Goal: Information Seeking & Learning: Learn about a topic

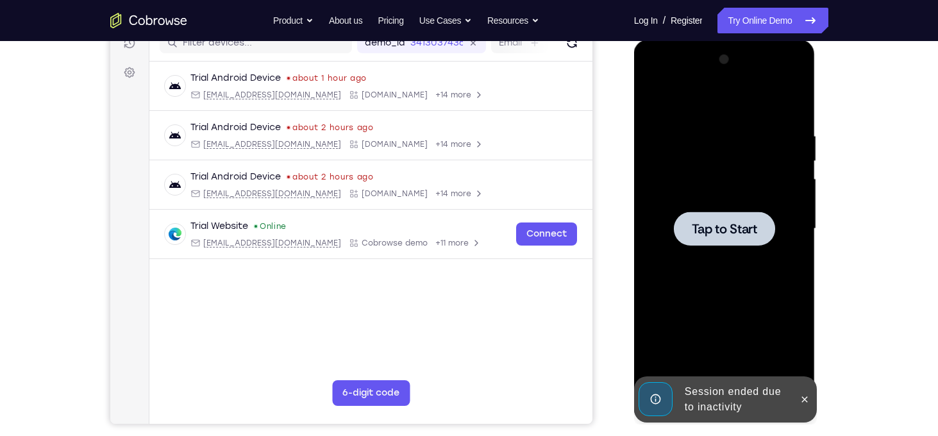
scroll to position [173, 0]
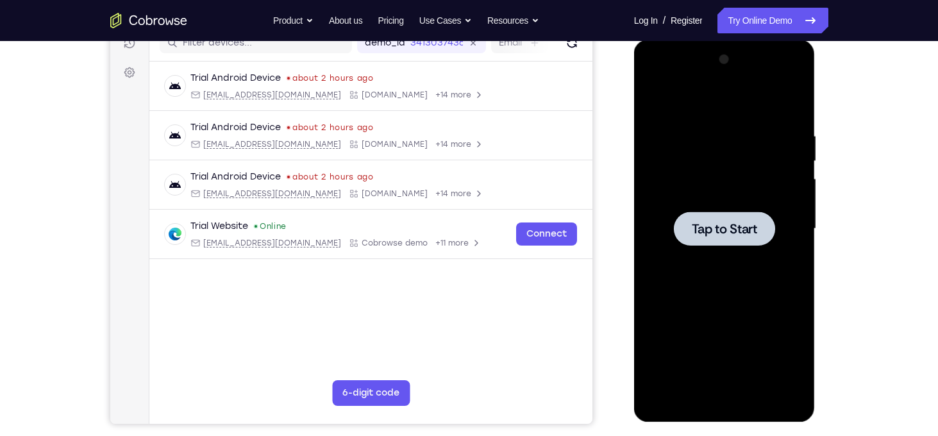
click at [713, 223] on span "Tap to Start" at bounding box center [724, 229] width 65 height 13
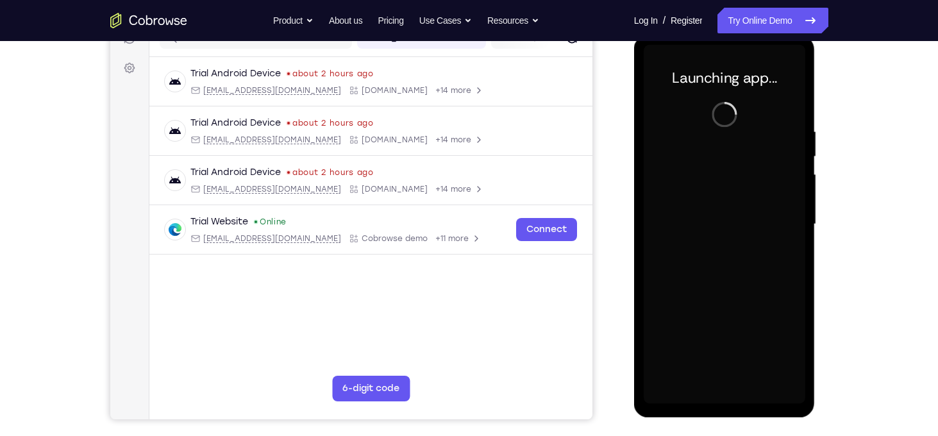
scroll to position [176, 0]
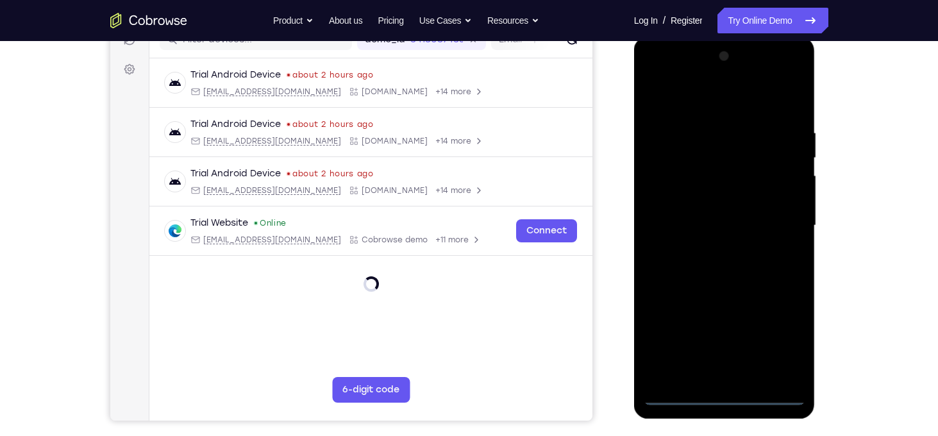
click at [720, 392] on div at bounding box center [725, 225] width 162 height 359
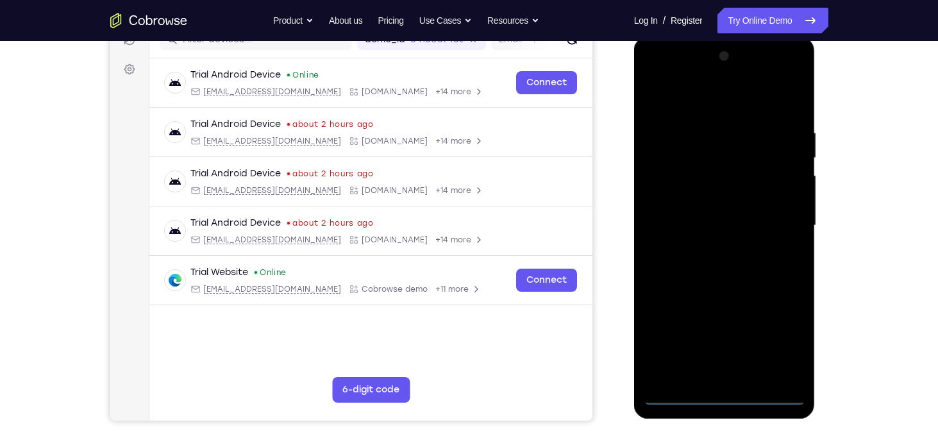
click at [729, 403] on div at bounding box center [725, 225] width 162 height 359
click at [783, 356] on div at bounding box center [725, 225] width 162 height 359
click at [789, 340] on div at bounding box center [725, 225] width 162 height 359
click at [656, 78] on div at bounding box center [725, 225] width 162 height 359
click at [775, 219] on div at bounding box center [725, 225] width 162 height 359
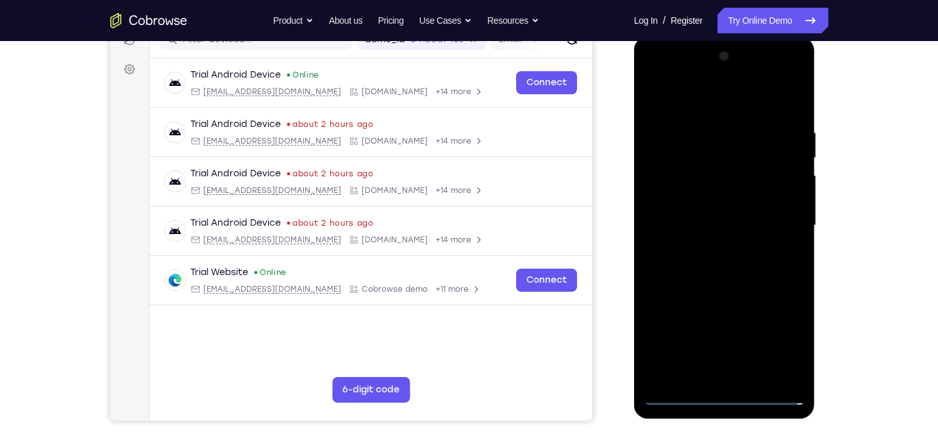
click at [714, 248] on div at bounding box center [725, 225] width 162 height 359
click at [708, 217] on div at bounding box center [725, 225] width 162 height 359
click at [684, 202] on div at bounding box center [725, 225] width 162 height 359
click at [711, 227] on div at bounding box center [725, 225] width 162 height 359
click at [710, 270] on div at bounding box center [725, 225] width 162 height 359
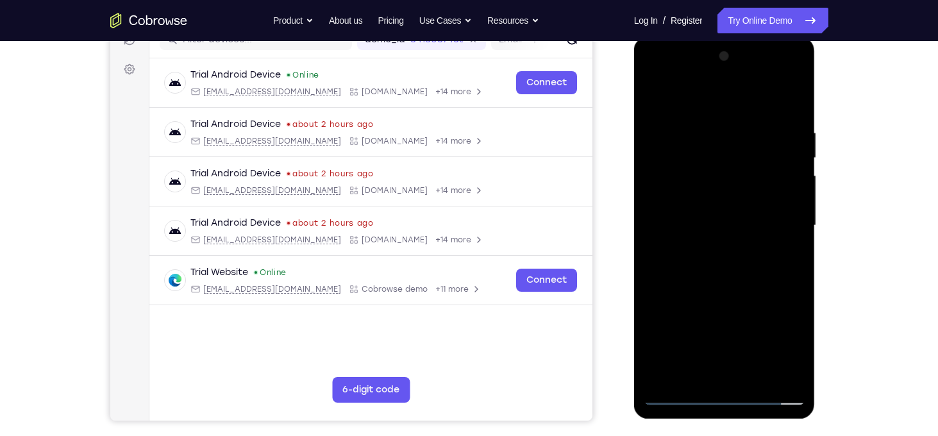
drag, startPoint x: 680, startPoint y: 98, endPoint x: 868, endPoint y: 114, distance: 188.5
click at [817, 114] on html "Online web based iOS Simulators and Android Emulators. Run iPhone, iPad, Mobile…" at bounding box center [725, 229] width 183 height 385
click at [724, 261] on div at bounding box center [725, 225] width 162 height 359
click at [789, 121] on div at bounding box center [725, 225] width 162 height 359
click at [793, 112] on div at bounding box center [725, 225] width 162 height 359
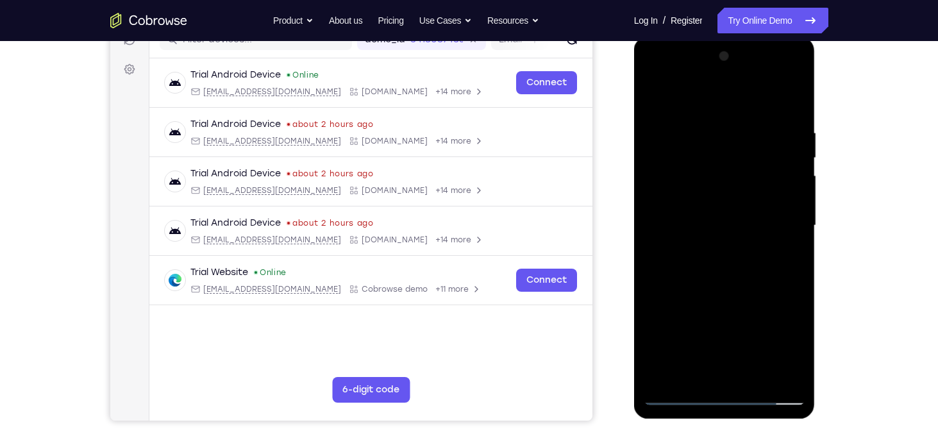
click at [798, 94] on div at bounding box center [725, 225] width 162 height 359
click at [738, 121] on div at bounding box center [725, 225] width 162 height 359
click at [661, 162] on div at bounding box center [725, 225] width 162 height 359
click at [652, 97] on div at bounding box center [725, 225] width 162 height 359
click at [745, 164] on div at bounding box center [725, 225] width 162 height 359
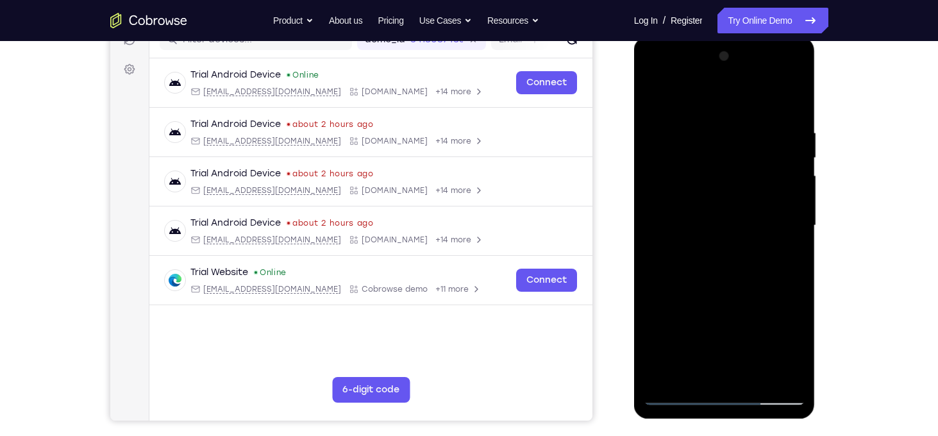
click at [659, 162] on div at bounding box center [725, 225] width 162 height 359
click at [655, 96] on div at bounding box center [725, 225] width 162 height 359
click at [752, 379] on div at bounding box center [725, 225] width 162 height 359
click at [711, 298] on div at bounding box center [725, 225] width 162 height 359
click at [675, 398] on div at bounding box center [725, 225] width 162 height 359
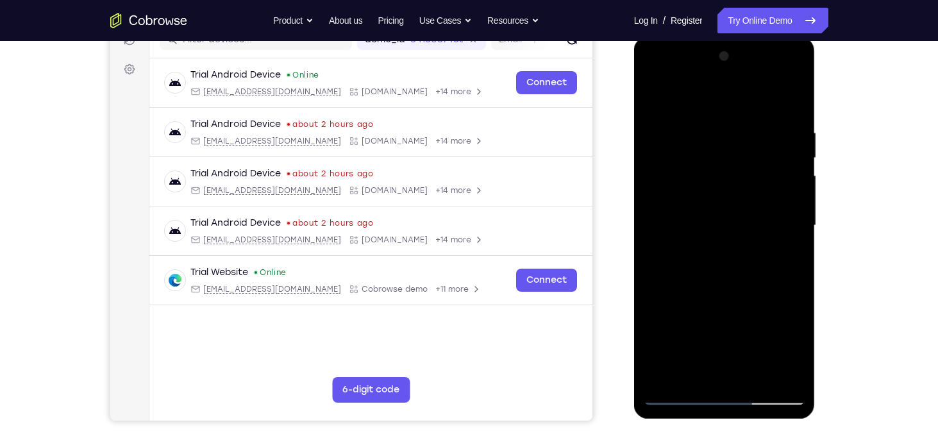
click at [661, 378] on div at bounding box center [725, 225] width 162 height 359
click at [708, 124] on div at bounding box center [725, 225] width 162 height 359
click at [772, 370] on div at bounding box center [725, 225] width 162 height 359
click at [781, 271] on div at bounding box center [725, 225] width 162 height 359
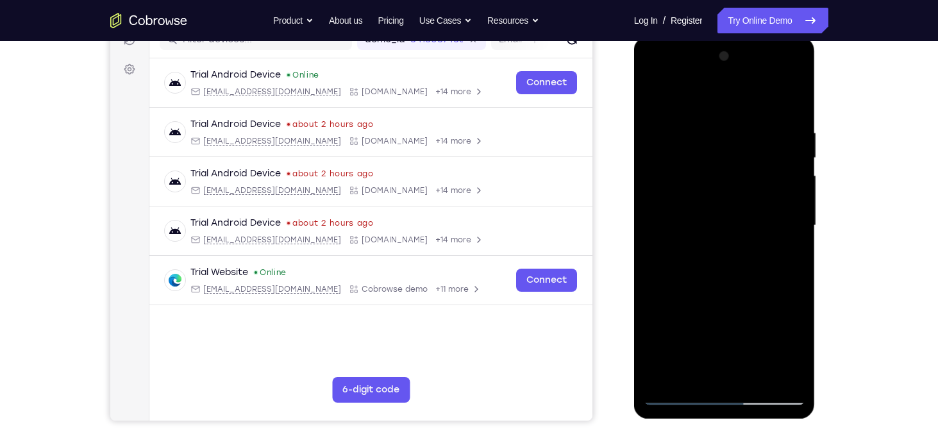
click at [791, 375] on div at bounding box center [725, 225] width 162 height 359
click at [797, 263] on div at bounding box center [725, 225] width 162 height 359
click at [776, 373] on div at bounding box center [725, 225] width 162 height 359
click at [805, 229] on div at bounding box center [725, 225] width 162 height 359
click at [798, 229] on div at bounding box center [725, 225] width 162 height 359
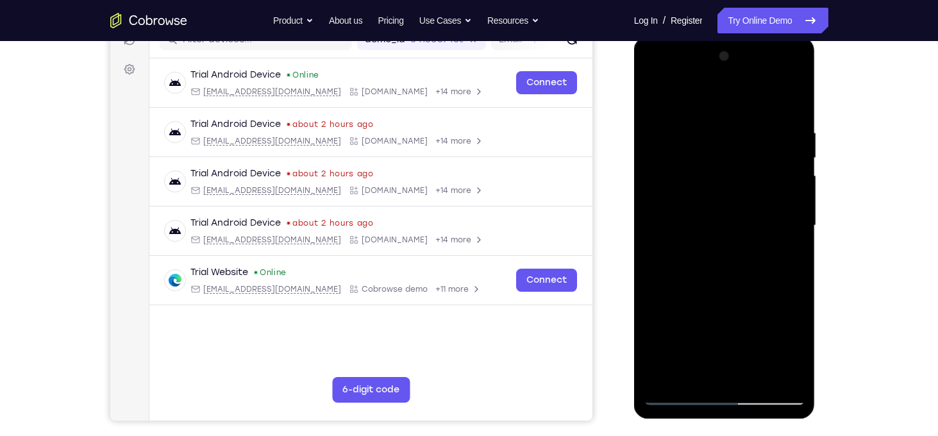
click at [798, 229] on div at bounding box center [725, 225] width 162 height 359
click at [772, 370] on div at bounding box center [725, 225] width 162 height 359
click at [774, 257] on div at bounding box center [725, 225] width 162 height 359
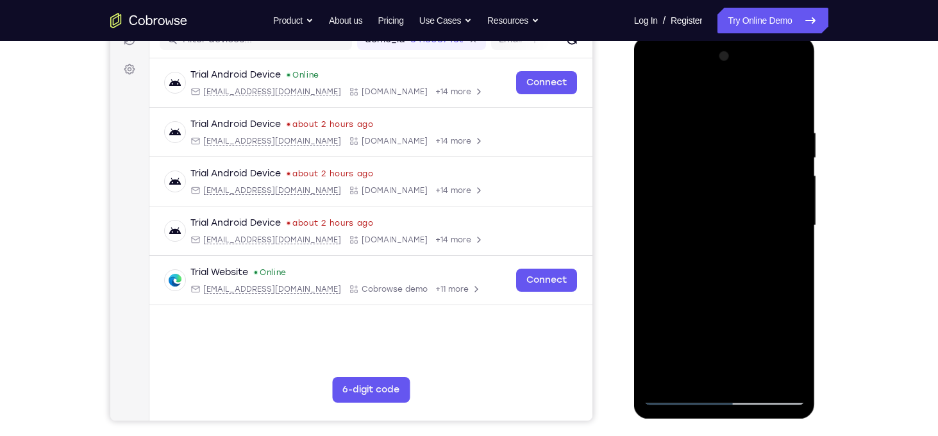
click at [774, 257] on div at bounding box center [725, 225] width 162 height 359
click at [795, 262] on div at bounding box center [725, 225] width 162 height 359
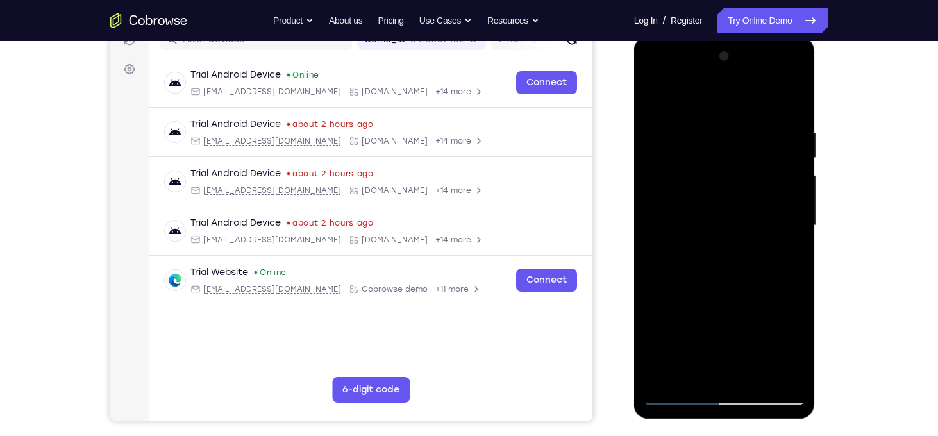
click at [775, 371] on div at bounding box center [725, 225] width 162 height 359
click at [796, 220] on div at bounding box center [725, 225] width 162 height 359
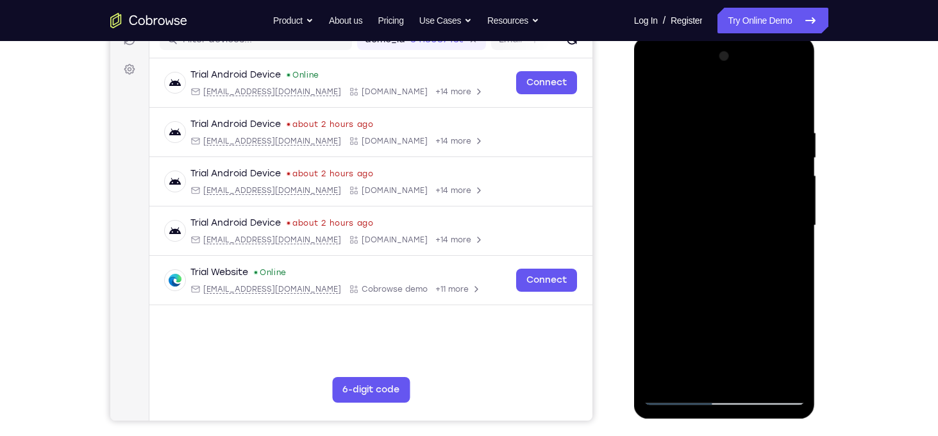
click at [796, 220] on div at bounding box center [725, 225] width 162 height 359
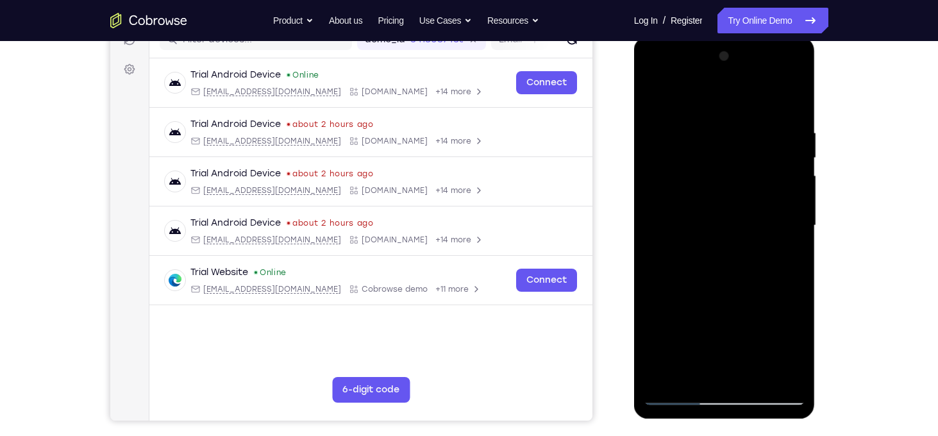
click at [796, 220] on div at bounding box center [725, 225] width 162 height 359
click at [772, 368] on div at bounding box center [725, 225] width 162 height 359
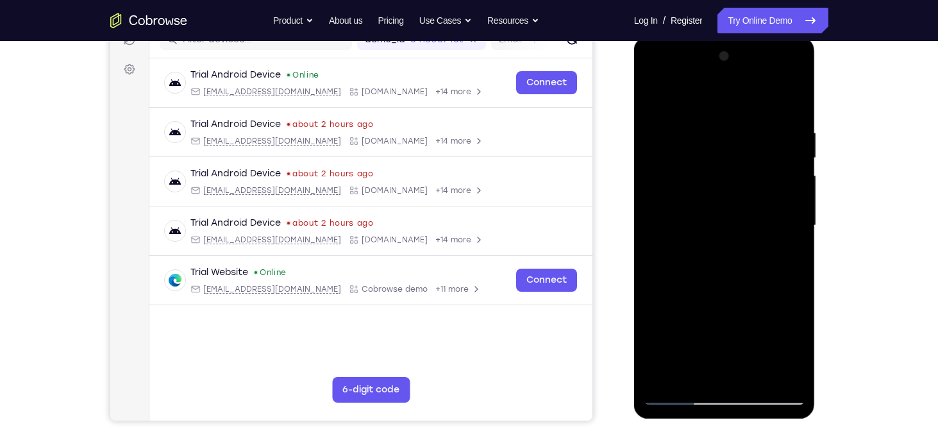
click at [789, 291] on div at bounding box center [725, 225] width 162 height 359
click at [788, 293] on div at bounding box center [725, 225] width 162 height 359
click at [791, 251] on div at bounding box center [725, 225] width 162 height 359
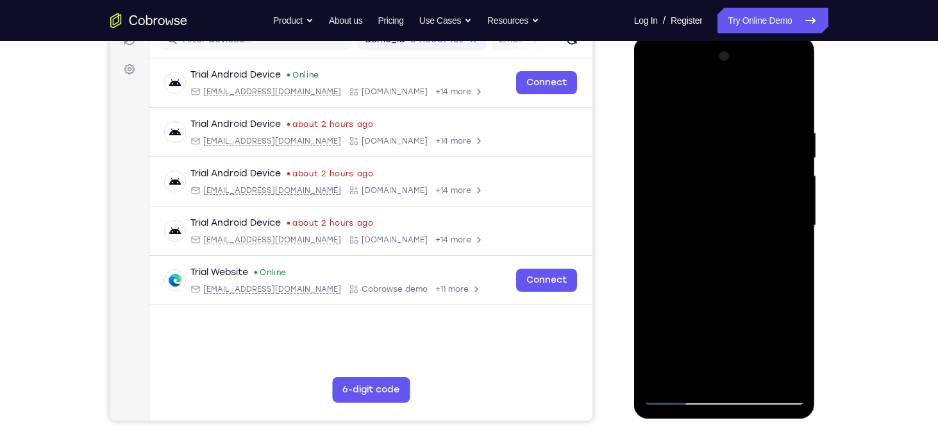
click at [785, 227] on div at bounding box center [725, 225] width 162 height 359
click at [789, 103] on div at bounding box center [725, 225] width 162 height 359
click at [660, 375] on div at bounding box center [725, 225] width 162 height 359
click at [663, 379] on div at bounding box center [725, 225] width 162 height 359
click at [661, 378] on div at bounding box center [725, 225] width 162 height 359
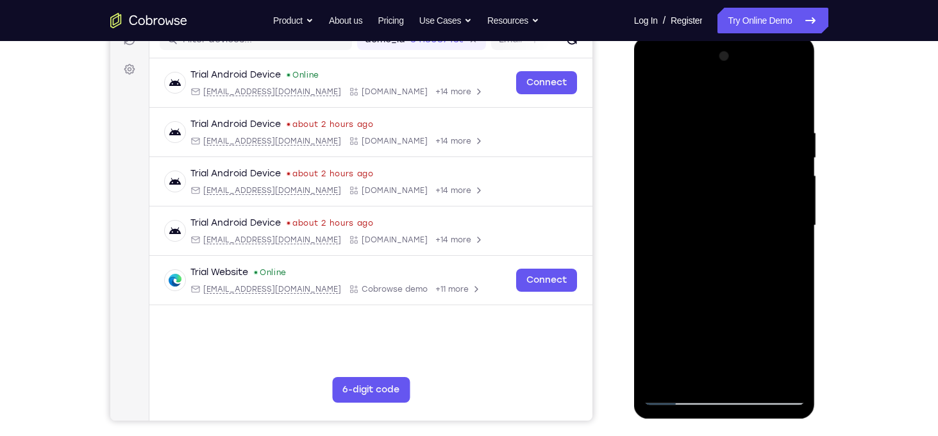
click at [661, 378] on div at bounding box center [725, 225] width 162 height 359
click at [664, 377] on div at bounding box center [725, 225] width 162 height 359
click at [668, 375] on div at bounding box center [725, 225] width 162 height 359
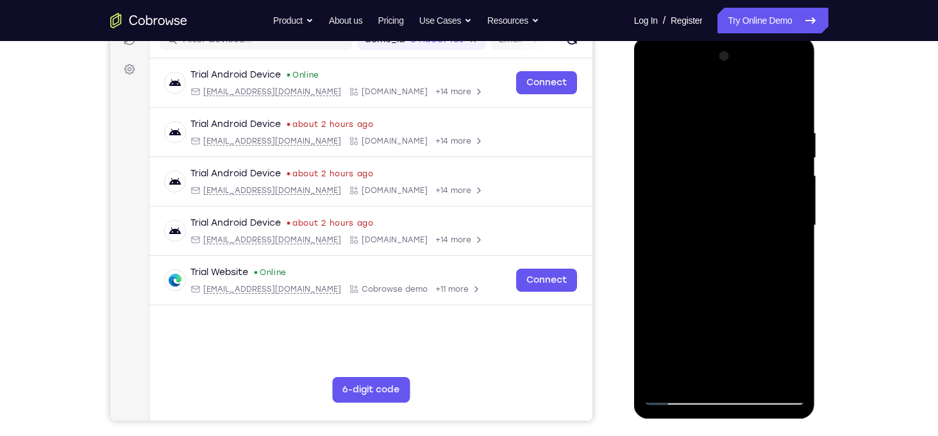
click at [668, 375] on div at bounding box center [725, 225] width 162 height 359
click at [664, 380] on div at bounding box center [725, 225] width 162 height 359
click at [664, 378] on div at bounding box center [725, 225] width 162 height 359
click at [791, 380] on div at bounding box center [725, 225] width 162 height 359
drag, startPoint x: 754, startPoint y: 210, endPoint x: 766, endPoint y: 133, distance: 78.0
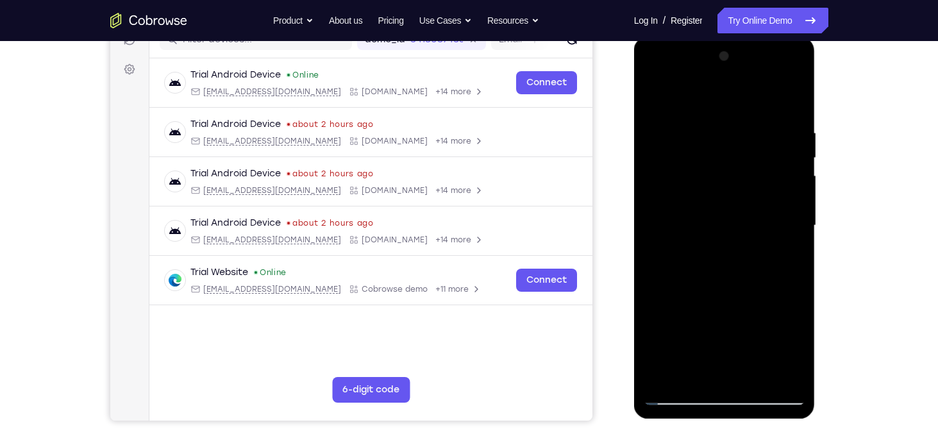
click at [766, 133] on div at bounding box center [725, 225] width 162 height 359
click at [767, 276] on div at bounding box center [725, 225] width 162 height 359
click at [798, 176] on div at bounding box center [725, 225] width 162 height 359
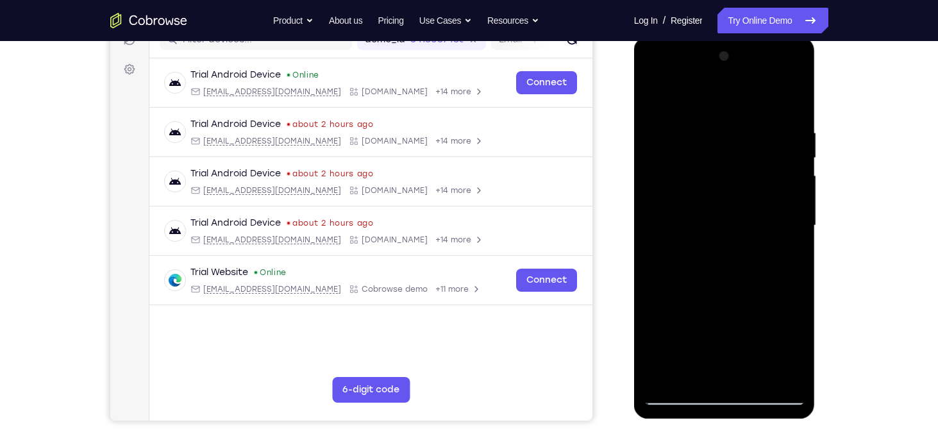
click at [798, 176] on div at bounding box center [725, 225] width 162 height 359
drag, startPoint x: 727, startPoint y: 212, endPoint x: 678, endPoint y: 350, distance: 147.1
click at [678, 350] on div at bounding box center [725, 225] width 162 height 359
click at [658, 96] on div at bounding box center [725, 225] width 162 height 359
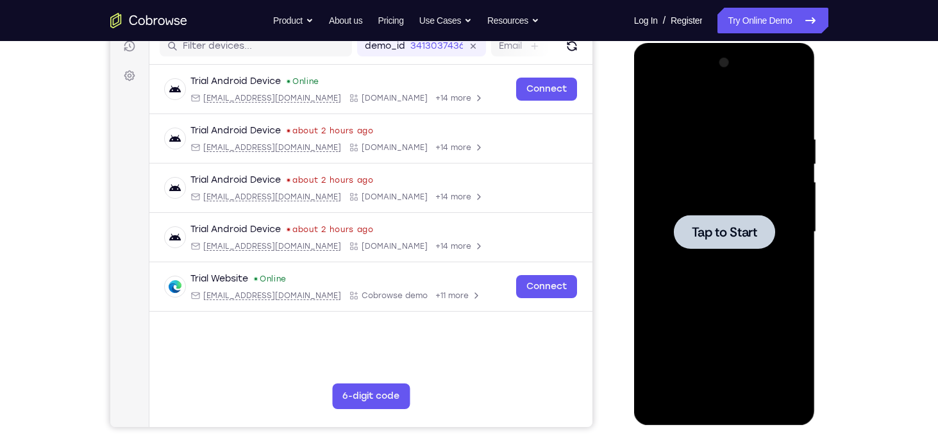
scroll to position [170, 0]
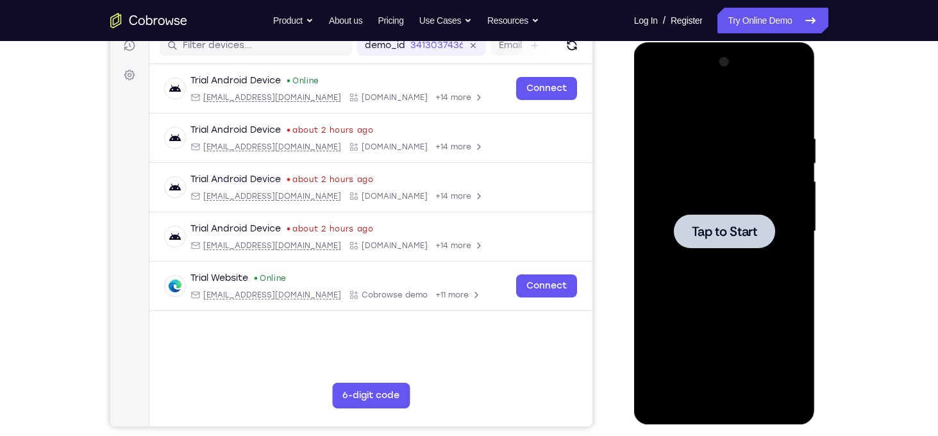
click at [725, 231] on span "Tap to Start" at bounding box center [724, 231] width 65 height 13
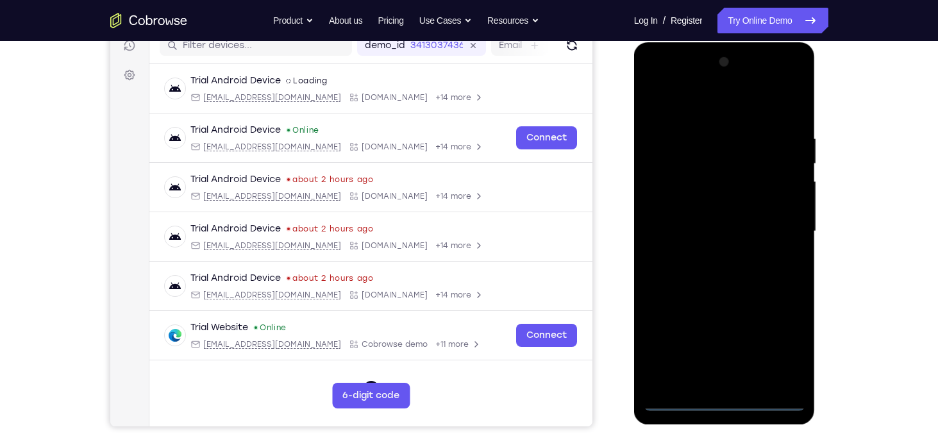
click at [721, 400] on div at bounding box center [725, 231] width 162 height 359
click at [788, 347] on div at bounding box center [725, 231] width 162 height 359
click at [657, 80] on div at bounding box center [725, 231] width 162 height 359
click at [784, 223] on div at bounding box center [725, 231] width 162 height 359
click at [710, 259] on div at bounding box center [725, 231] width 162 height 359
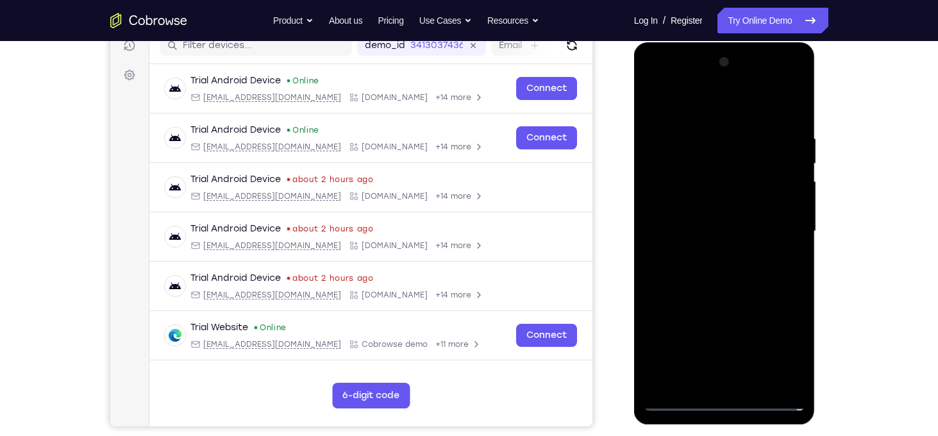
click at [710, 255] on div at bounding box center [725, 231] width 162 height 359
click at [714, 224] on div at bounding box center [725, 231] width 162 height 359
click at [680, 207] on div at bounding box center [725, 231] width 162 height 359
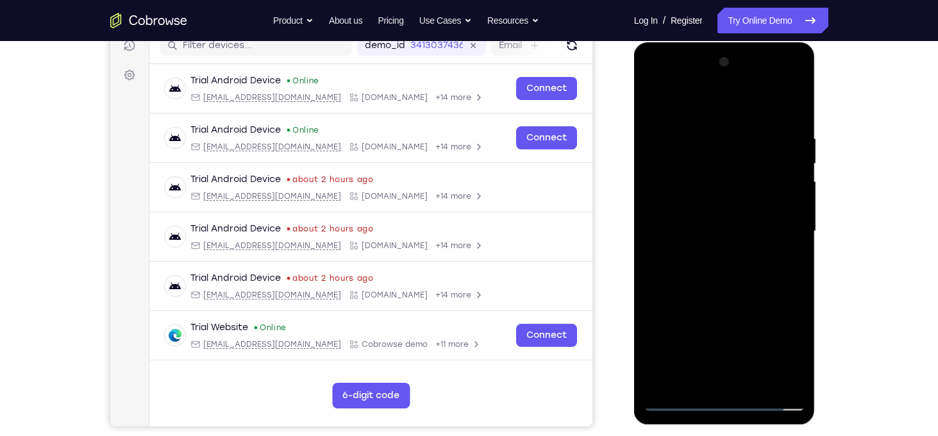
click at [695, 237] on div at bounding box center [725, 231] width 162 height 359
click at [720, 282] on div at bounding box center [725, 231] width 162 height 359
drag, startPoint x: 695, startPoint y: 111, endPoint x: 895, endPoint y: 154, distance: 204.7
click at [817, 154] on html "Online web based iOS Simulators and Android Emulators. Run iPhone, iPad, Mobile…" at bounding box center [725, 234] width 183 height 385
click at [737, 276] on div at bounding box center [725, 231] width 162 height 359
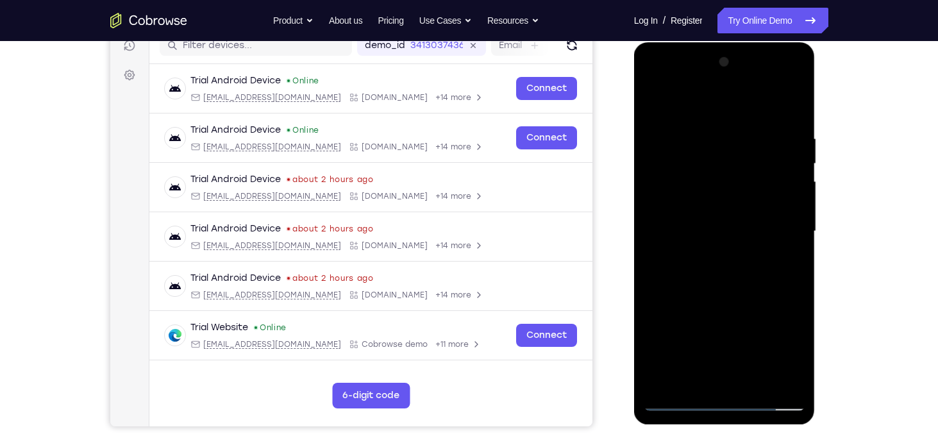
click at [796, 122] on div at bounding box center [725, 231] width 162 height 359
click at [711, 126] on div at bounding box center [725, 231] width 162 height 359
click at [678, 398] on div at bounding box center [725, 231] width 162 height 359
click at [750, 137] on div at bounding box center [725, 231] width 162 height 359
click at [681, 399] on div at bounding box center [725, 231] width 162 height 359
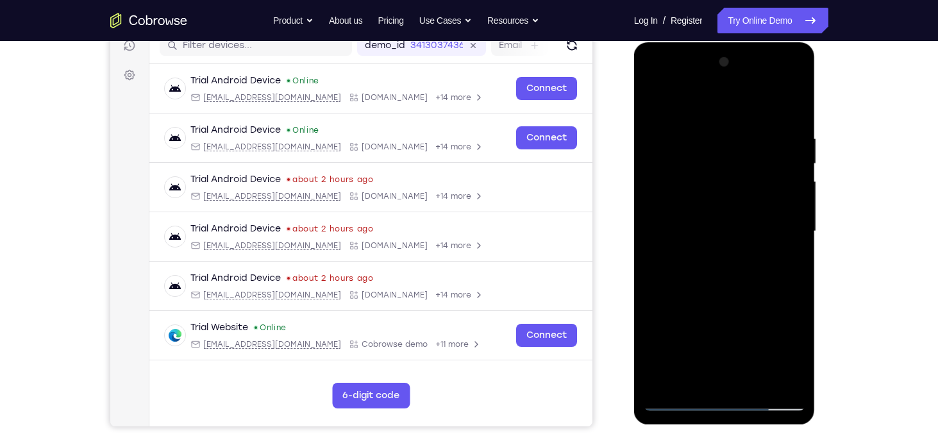
click at [784, 384] on div at bounding box center [725, 231] width 162 height 359
drag, startPoint x: 746, startPoint y: 227, endPoint x: 754, endPoint y: 140, distance: 87.6
click at [754, 140] on div at bounding box center [725, 231] width 162 height 359
drag, startPoint x: 750, startPoint y: 290, endPoint x: 743, endPoint y: 196, distance: 93.9
click at [743, 196] on div at bounding box center [725, 231] width 162 height 359
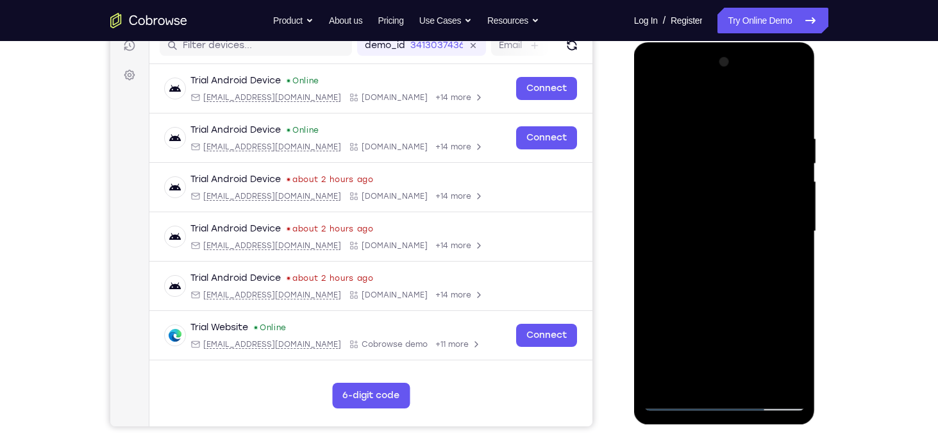
click at [801, 366] on div at bounding box center [725, 231] width 162 height 359
click at [773, 280] on div at bounding box center [725, 231] width 162 height 359
click at [800, 179] on div at bounding box center [725, 231] width 162 height 359
click at [796, 184] on div at bounding box center [725, 231] width 162 height 359
drag, startPoint x: 727, startPoint y: 201, endPoint x: 721, endPoint y: 270, distance: 69.5
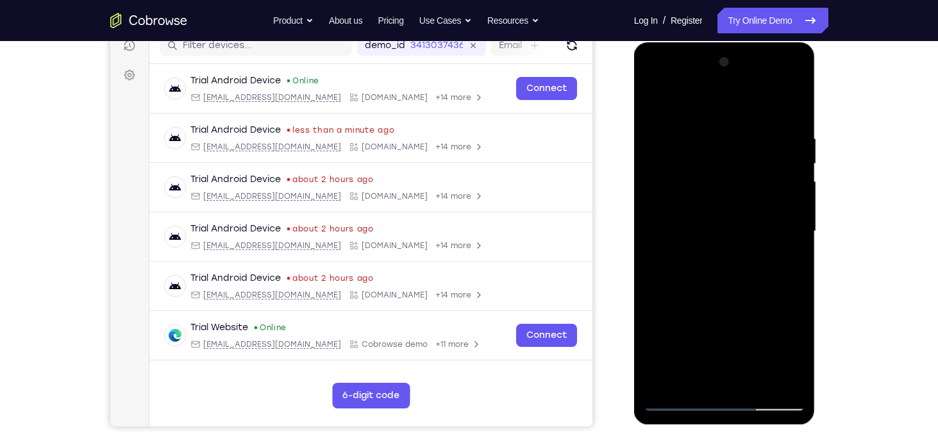
click at [721, 270] on div at bounding box center [725, 231] width 162 height 359
click at [796, 241] on div at bounding box center [725, 231] width 162 height 359
click at [652, 241] on div at bounding box center [725, 231] width 162 height 359
click at [798, 238] on div at bounding box center [725, 231] width 162 height 359
click at [657, 238] on div at bounding box center [725, 231] width 162 height 359
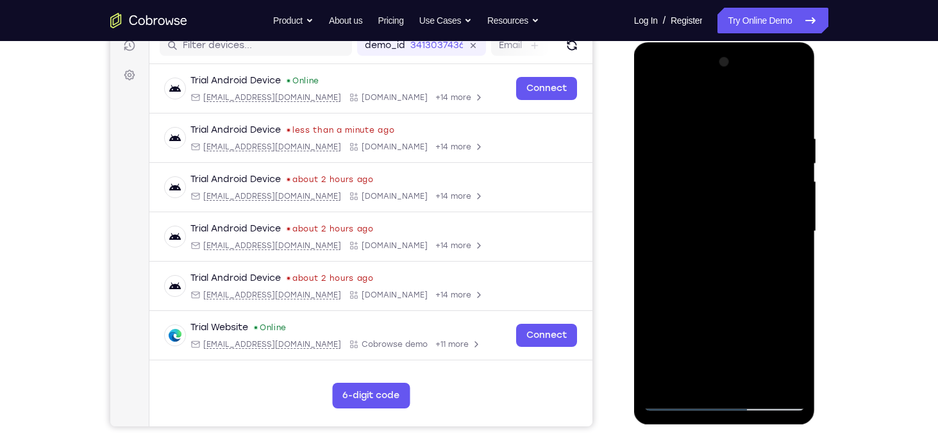
click at [799, 237] on div at bounding box center [725, 231] width 162 height 359
drag, startPoint x: 740, startPoint y: 299, endPoint x: 739, endPoint y: 167, distance: 132.8
click at [739, 167] on div at bounding box center [725, 231] width 162 height 359
click at [660, 101] on div at bounding box center [725, 231] width 162 height 359
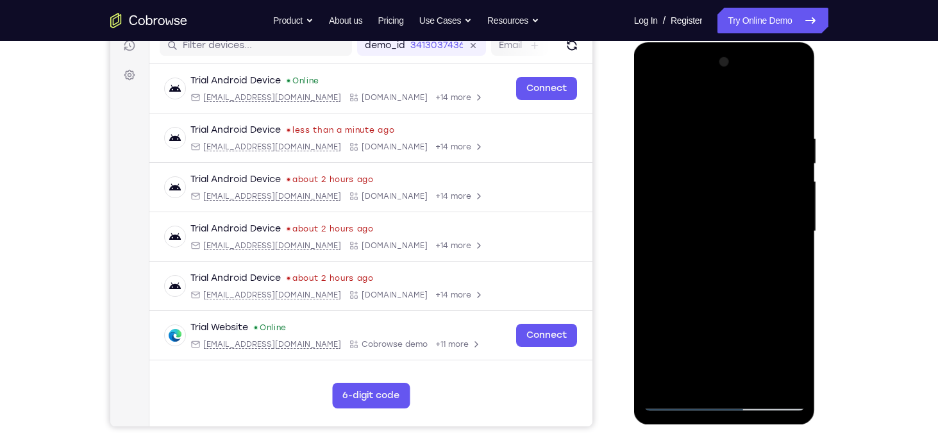
drag, startPoint x: 723, startPoint y: 299, endPoint x: 720, endPoint y: 165, distance: 133.5
click at [720, 165] on div at bounding box center [725, 231] width 162 height 359
click at [664, 382] on div at bounding box center [725, 231] width 162 height 359
drag, startPoint x: 722, startPoint y: 313, endPoint x: 725, endPoint y: 221, distance: 92.4
click at [725, 221] on div at bounding box center [725, 231] width 162 height 359
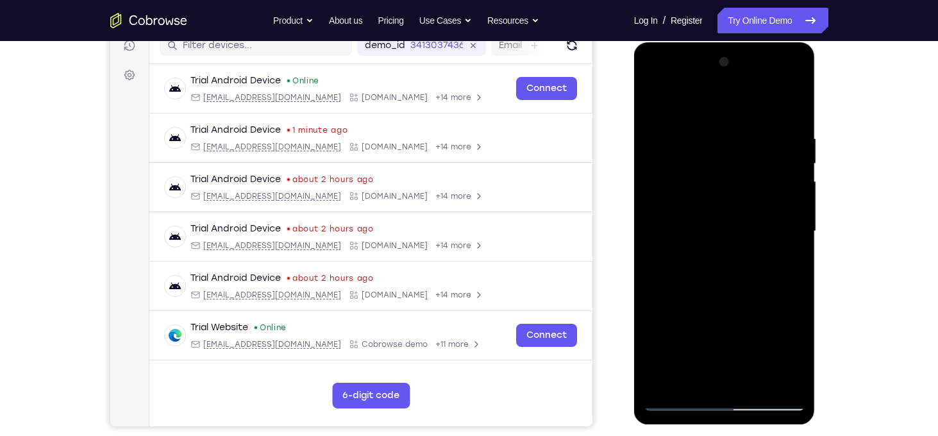
click at [793, 199] on div at bounding box center [725, 231] width 162 height 359
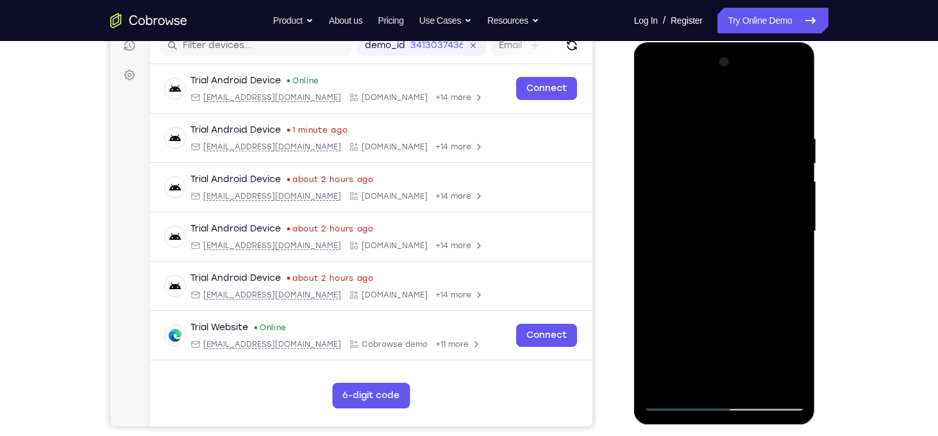
click at [793, 199] on div at bounding box center [725, 231] width 162 height 359
drag, startPoint x: 723, startPoint y: 289, endPoint x: 721, endPoint y: 185, distance: 103.3
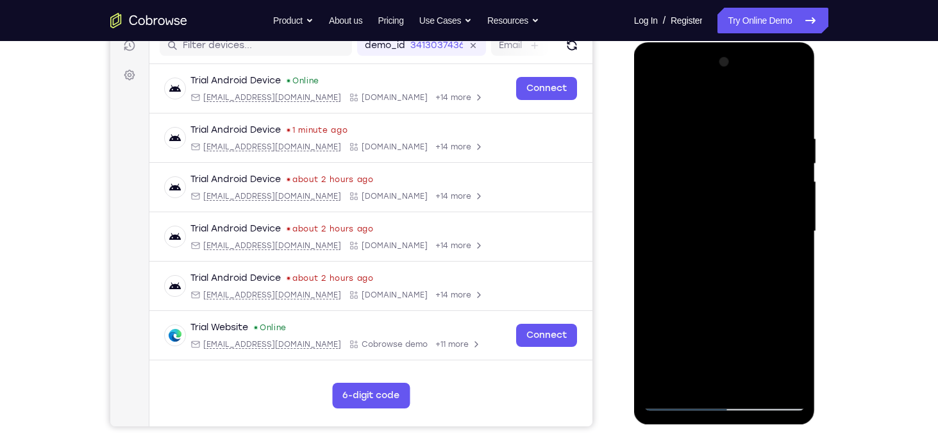
click at [721, 185] on div at bounding box center [725, 231] width 162 height 359
drag, startPoint x: 673, startPoint y: 212, endPoint x: 673, endPoint y: 296, distance: 84.7
click at [673, 296] on div at bounding box center [725, 231] width 162 height 359
click at [795, 174] on div at bounding box center [725, 231] width 162 height 359
drag, startPoint x: 763, startPoint y: 330, endPoint x: 770, endPoint y: 122, distance: 207.9
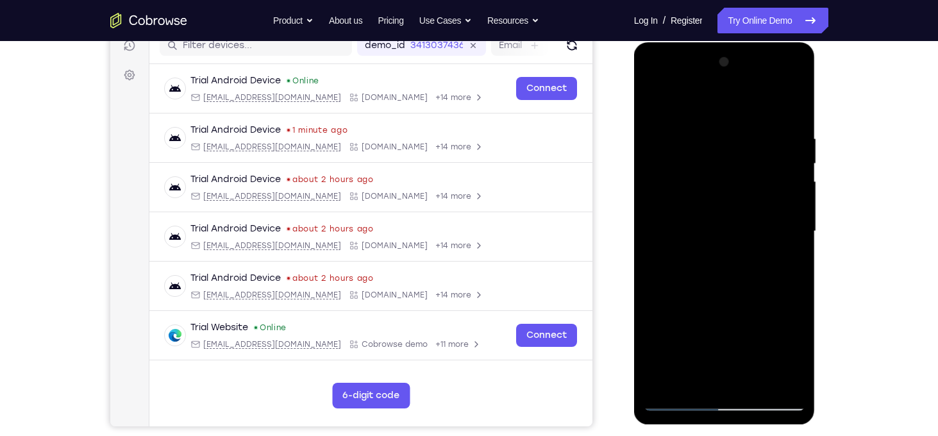
click at [770, 122] on div at bounding box center [725, 231] width 162 height 359
drag, startPoint x: 724, startPoint y: 329, endPoint x: 729, endPoint y: 130, distance: 199.5
click at [729, 130] on div at bounding box center [725, 231] width 162 height 359
drag, startPoint x: 700, startPoint y: 266, endPoint x: 714, endPoint y: 93, distance: 173.7
click at [714, 93] on div at bounding box center [725, 231] width 162 height 359
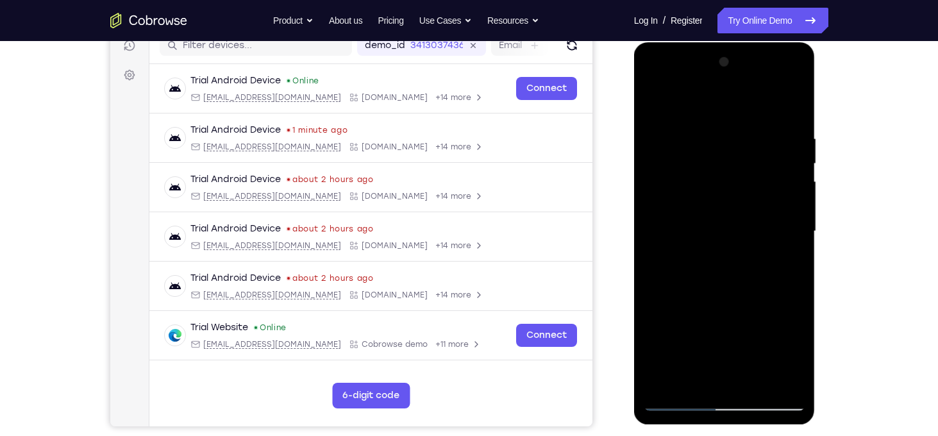
drag, startPoint x: 718, startPoint y: 317, endPoint x: 717, endPoint y: 138, distance: 178.9
click at [717, 138] on div at bounding box center [725, 231] width 162 height 359
drag, startPoint x: 729, startPoint y: 262, endPoint x: 732, endPoint y: 194, distance: 67.4
click at [732, 194] on div at bounding box center [725, 231] width 162 height 359
drag, startPoint x: 745, startPoint y: 142, endPoint x: 734, endPoint y: 400, distance: 258.7
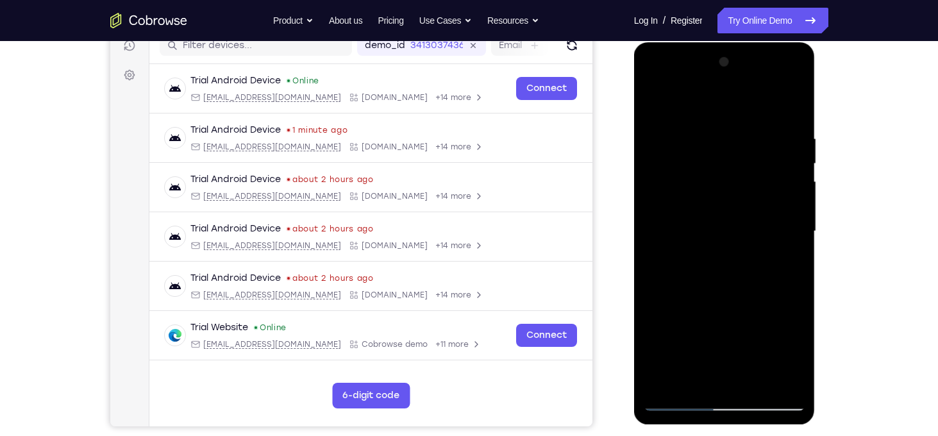
click at [734, 400] on div at bounding box center [725, 231] width 162 height 359
click at [797, 199] on div at bounding box center [725, 231] width 162 height 359
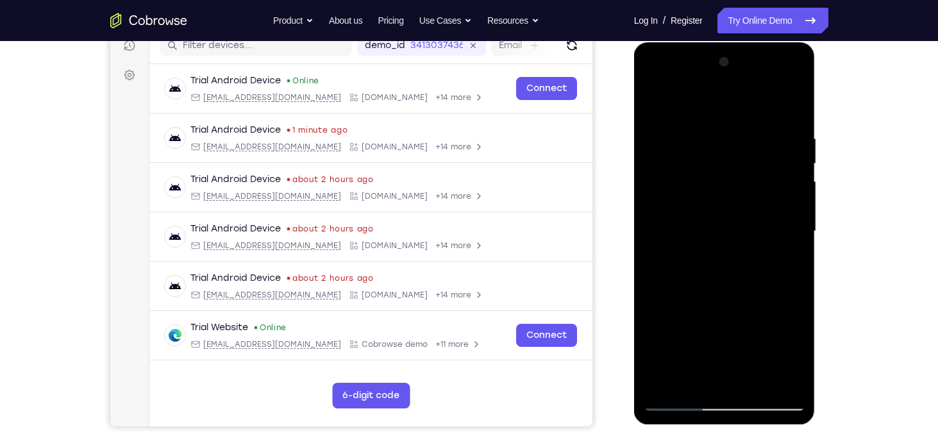
drag, startPoint x: 720, startPoint y: 291, endPoint x: 719, endPoint y: 178, distance: 113.5
click at [719, 178] on div at bounding box center [725, 231] width 162 height 359
drag, startPoint x: 693, startPoint y: 275, endPoint x: 705, endPoint y: 83, distance: 192.1
click at [705, 83] on div at bounding box center [725, 231] width 162 height 359
drag, startPoint x: 736, startPoint y: 290, endPoint x: 749, endPoint y: 146, distance: 144.9
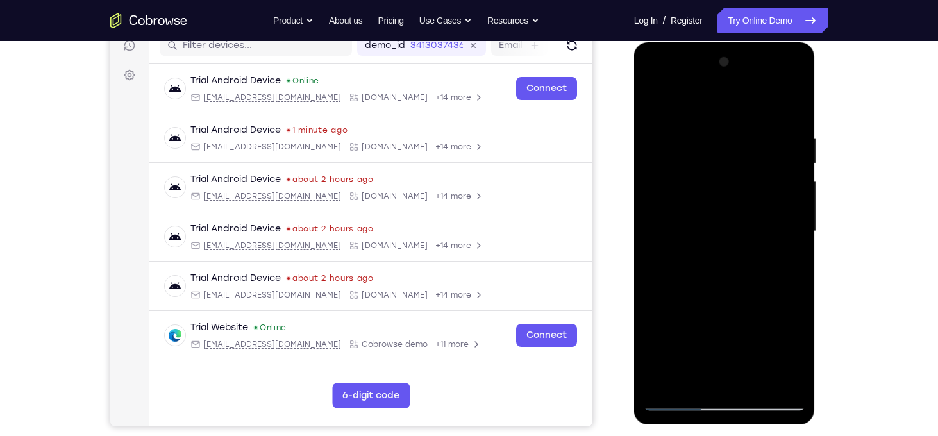
click at [749, 146] on div at bounding box center [725, 231] width 162 height 359
drag, startPoint x: 747, startPoint y: 303, endPoint x: 761, endPoint y: 200, distance: 103.6
click at [761, 200] on div at bounding box center [725, 231] width 162 height 359
drag, startPoint x: 742, startPoint y: 308, endPoint x: 749, endPoint y: 150, distance: 157.9
click at [749, 150] on div at bounding box center [725, 231] width 162 height 359
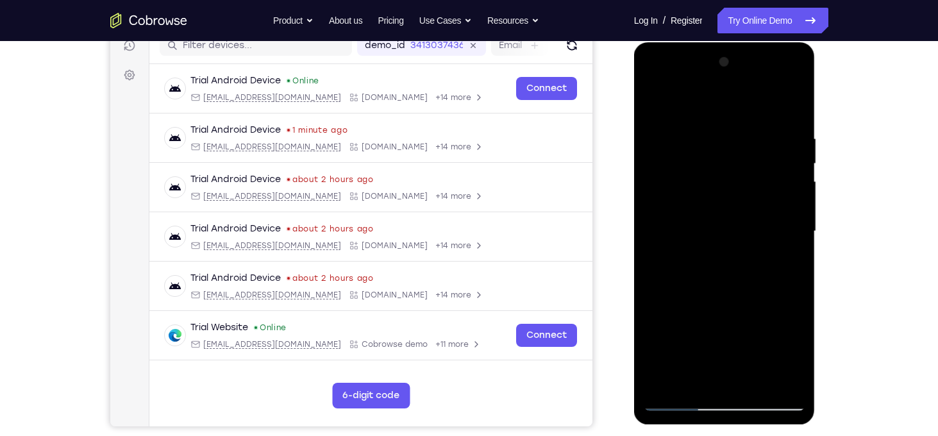
drag, startPoint x: 707, startPoint y: 255, endPoint x: 704, endPoint y: 158, distance: 97.5
click at [704, 158] on div at bounding box center [725, 231] width 162 height 359
click at [794, 192] on div at bounding box center [725, 231] width 162 height 359
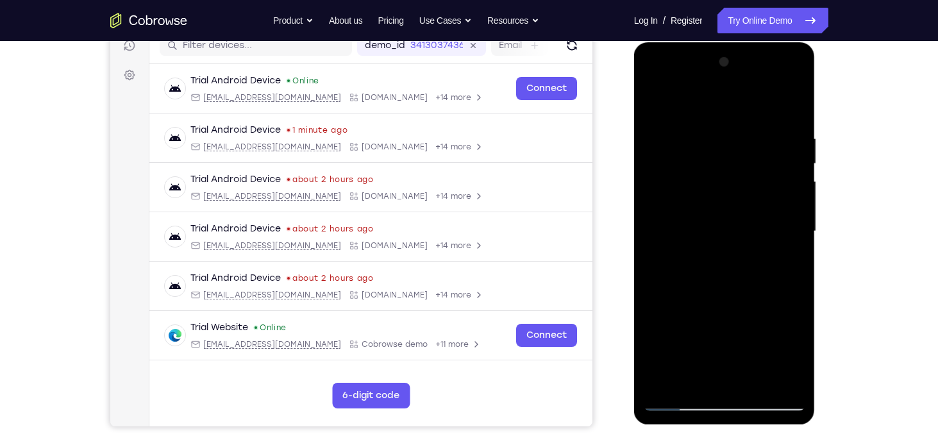
click at [794, 192] on div at bounding box center [725, 231] width 162 height 359
click at [652, 190] on div at bounding box center [725, 231] width 162 height 359
drag, startPoint x: 728, startPoint y: 194, endPoint x: 720, endPoint y: 298, distance: 104.2
click at [720, 298] on div at bounding box center [725, 231] width 162 height 359
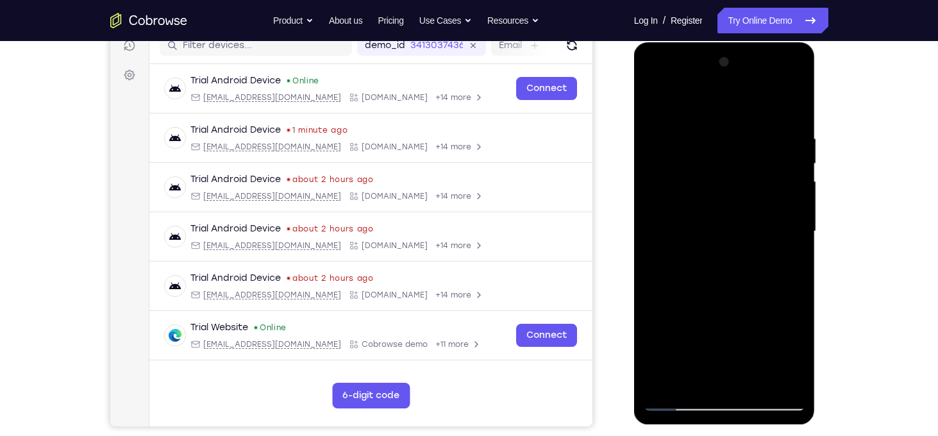
click at [800, 289] on div at bounding box center [725, 231] width 162 height 359
click at [795, 290] on div at bounding box center [725, 231] width 162 height 359
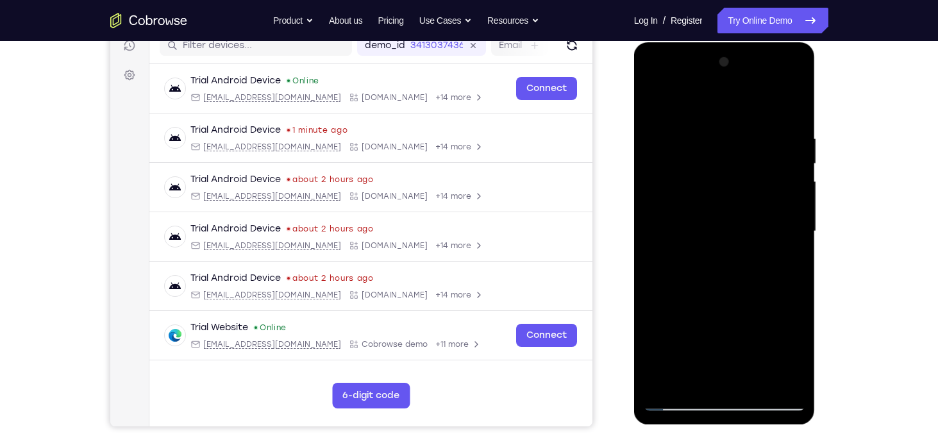
click at [795, 290] on div at bounding box center [725, 231] width 162 height 359
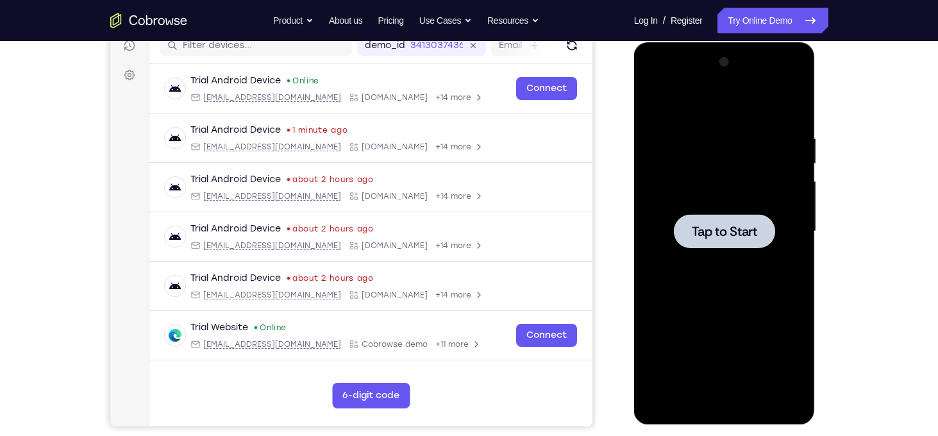
click at [758, 280] on div at bounding box center [725, 231] width 162 height 359
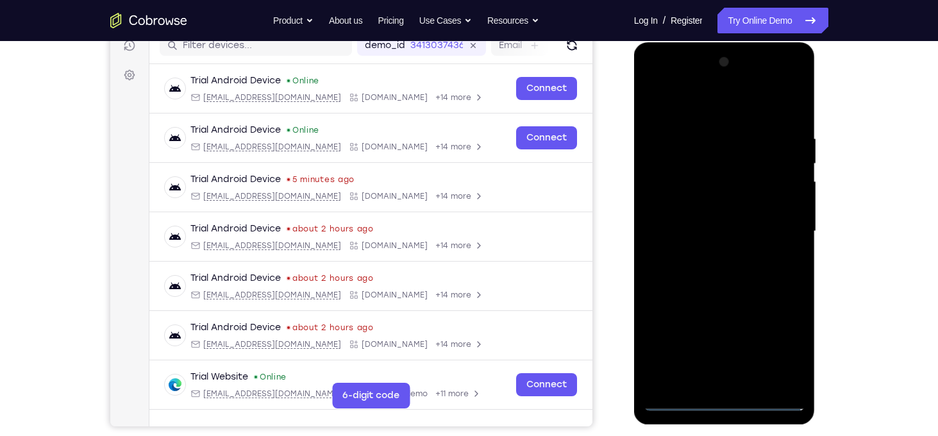
click at [724, 407] on div at bounding box center [725, 231] width 162 height 359
click at [780, 348] on div at bounding box center [725, 231] width 162 height 359
click at [655, 81] on div at bounding box center [725, 231] width 162 height 359
click at [688, 233] on div at bounding box center [725, 231] width 162 height 359
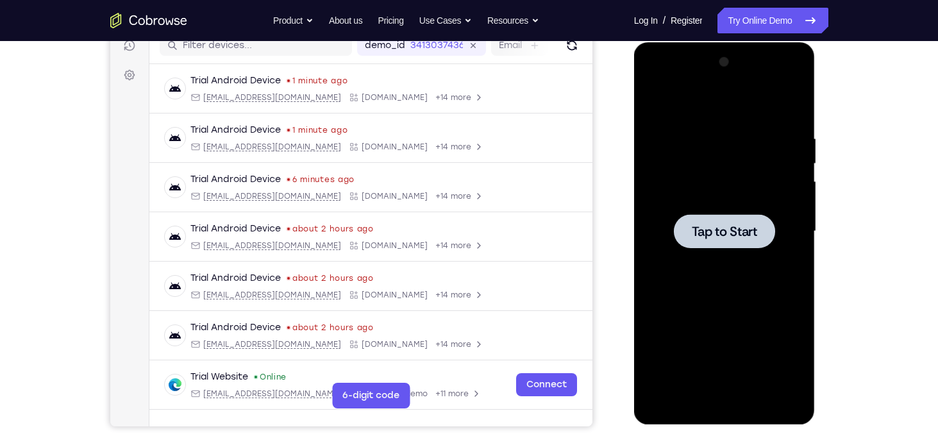
click at [727, 228] on span "Tap to Start" at bounding box center [724, 231] width 65 height 13
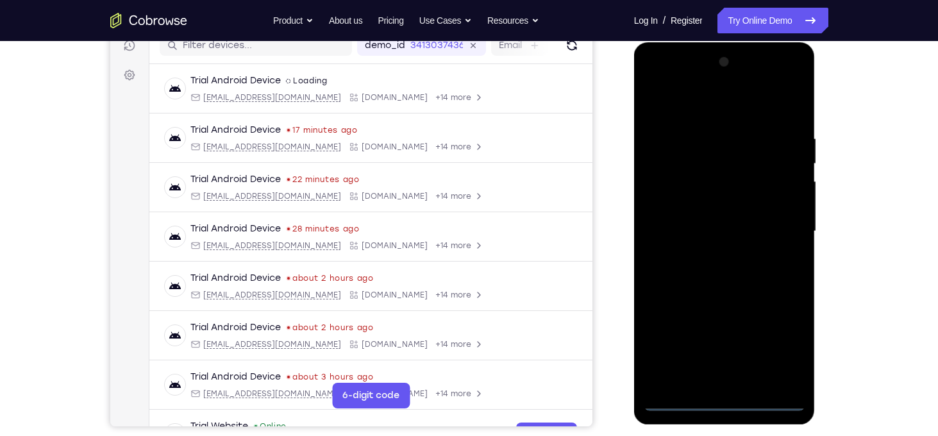
click at [727, 401] on div at bounding box center [725, 231] width 162 height 359
click at [777, 346] on div at bounding box center [725, 231] width 162 height 359
click at [657, 83] on div at bounding box center [725, 231] width 162 height 359
click at [737, 69] on div at bounding box center [725, 231] width 162 height 359
click at [775, 226] on div at bounding box center [725, 231] width 162 height 359
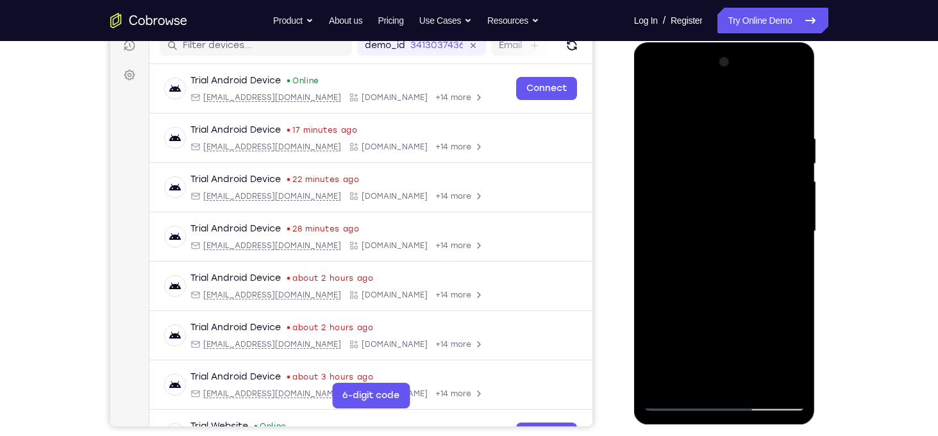
click at [714, 258] on div at bounding box center [725, 231] width 162 height 359
click at [744, 226] on div at bounding box center [725, 231] width 162 height 359
click at [682, 205] on div at bounding box center [725, 231] width 162 height 359
click at [789, 210] on div at bounding box center [725, 231] width 162 height 359
click at [735, 238] on div at bounding box center [725, 231] width 162 height 359
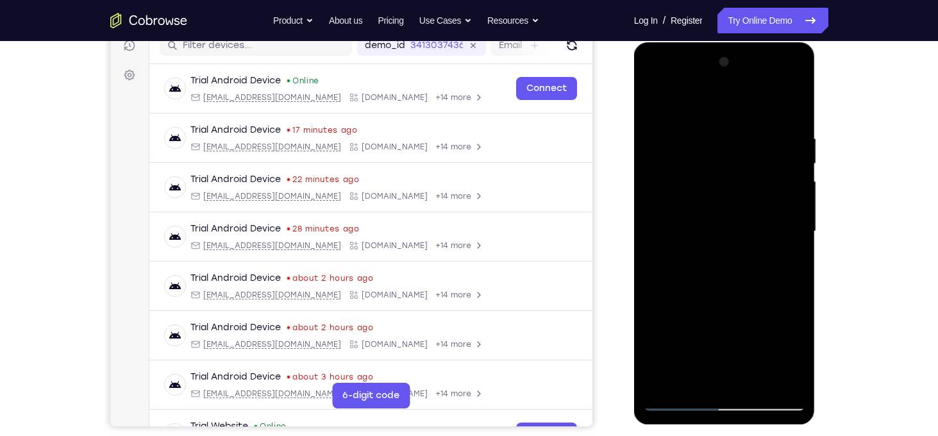
click at [715, 276] on div at bounding box center [725, 231] width 162 height 359
drag, startPoint x: 684, startPoint y: 112, endPoint x: 934, endPoint y: 111, distance: 250.8
click at [817, 111] on html "Online web based iOS Simulators and Android Emulators. Run iPhone, iPad, Mobile…" at bounding box center [725, 234] width 183 height 385
click at [748, 278] on div at bounding box center [725, 231] width 162 height 359
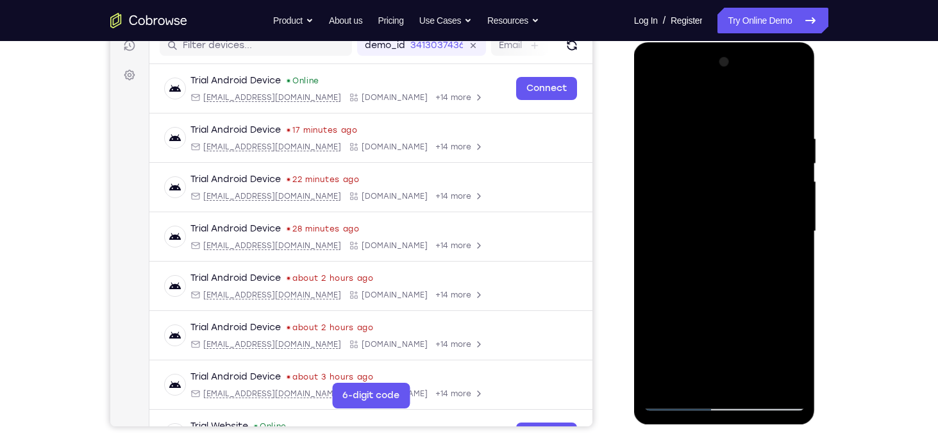
click at [726, 292] on div at bounding box center [725, 231] width 162 height 359
click at [710, 138] on div at bounding box center [725, 231] width 162 height 359
click at [677, 404] on div at bounding box center [725, 231] width 162 height 359
click at [662, 384] on div at bounding box center [725, 231] width 162 height 359
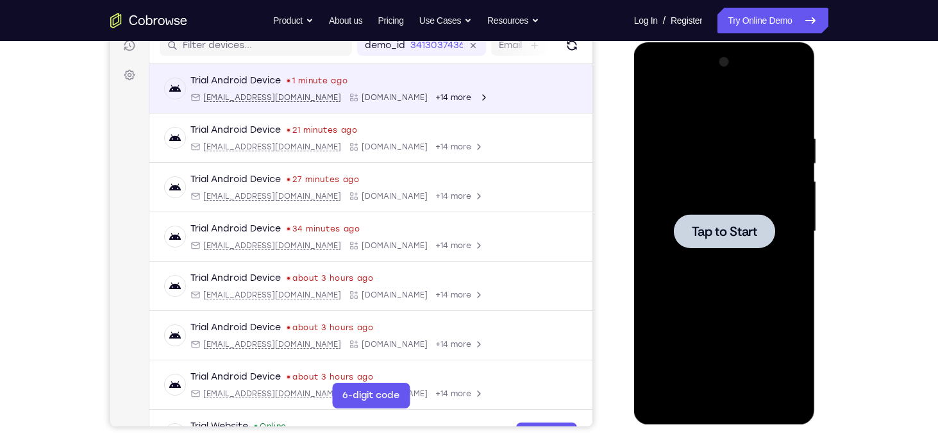
click at [782, 242] on div at bounding box center [725, 231] width 162 height 359
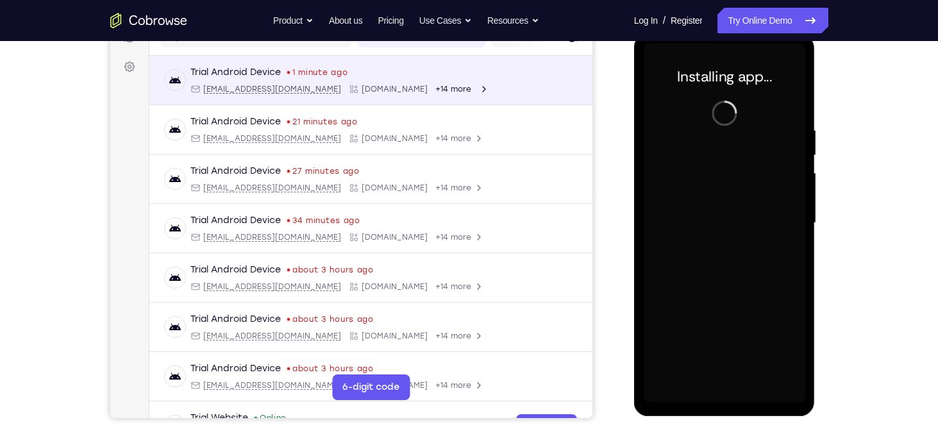
scroll to position [180, 0]
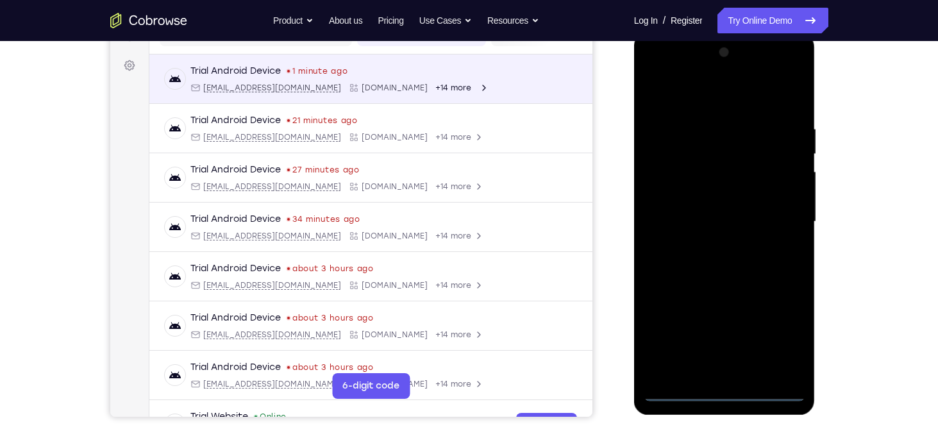
click at [721, 391] on div at bounding box center [725, 221] width 162 height 359
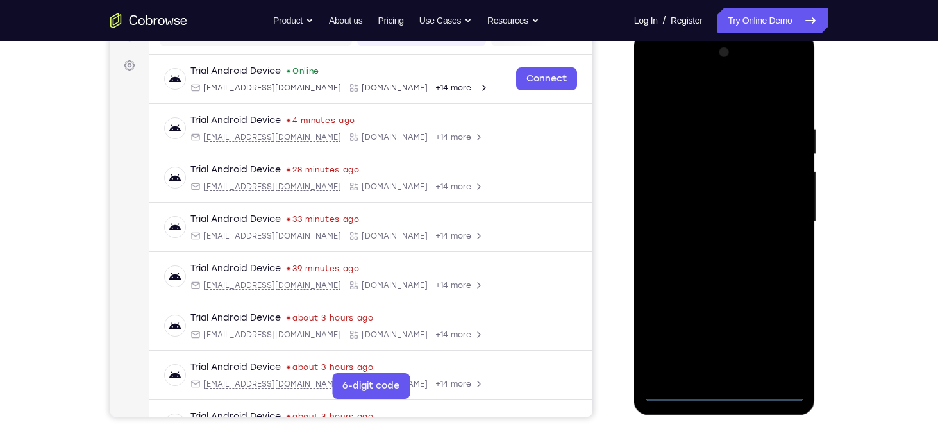
click at [786, 338] on div at bounding box center [725, 221] width 162 height 359
click at [657, 71] on div at bounding box center [725, 221] width 162 height 359
click at [780, 218] on div at bounding box center [725, 221] width 162 height 359
click at [706, 248] on div at bounding box center [725, 221] width 162 height 359
click at [725, 216] on div at bounding box center [725, 221] width 162 height 359
